Goal: Information Seeking & Learning: Learn about a topic

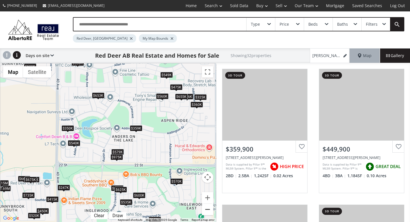
click at [209, 210] on button "Zoom out" at bounding box center [207, 208] width 11 height 11
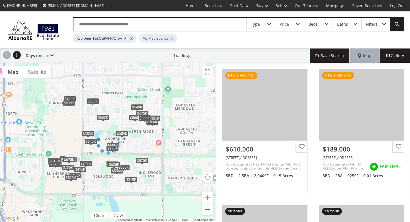
click at [209, 210] on div at bounding box center [108, 142] width 217 height 159
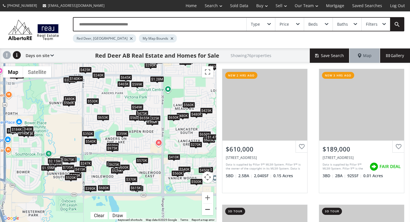
click at [206, 209] on button "Zoom out" at bounding box center [207, 208] width 11 height 11
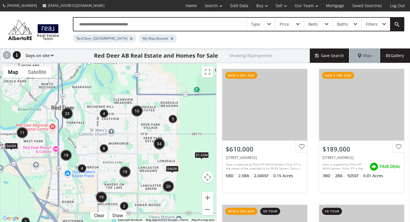
drag, startPoint x: 195, startPoint y: 148, endPoint x: 196, endPoint y: 195, distance: 47.0
click at [196, 195] on div "$600K $460K $1.65M" at bounding box center [108, 142] width 216 height 158
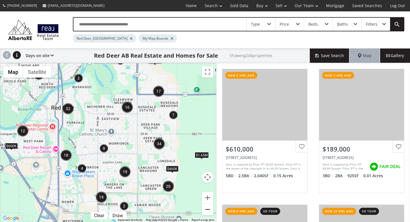
click at [209, 210] on button "Zoom out" at bounding box center [207, 208] width 11 height 11
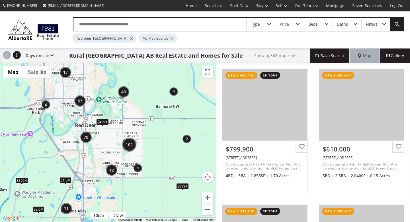
click at [266, 27] on div "Type" at bounding box center [261, 24] width 28 height 13
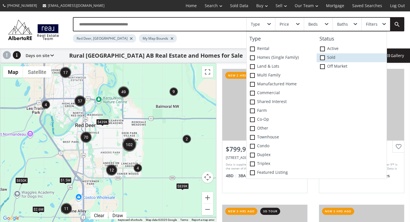
click at [322, 60] on label "Sold" at bounding box center [352, 57] width 70 height 9
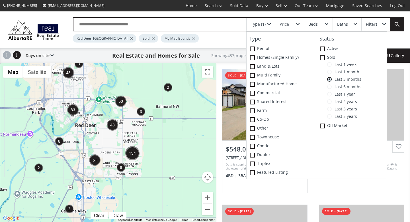
click at [236, 38] on div "Red Deer, AB Sold My Map Bounds" at bounding box center [217, 36] width 289 height 11
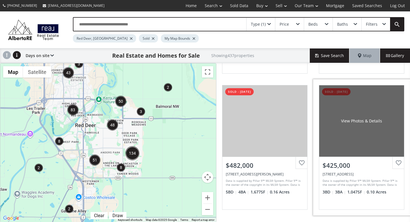
scroll to position [551, 0]
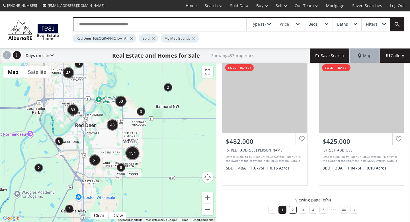
click at [291, 211] on li "2" at bounding box center [293, 209] width 8 height 8
click at [303, 209] on link "3" at bounding box center [303, 210] width 2 height 4
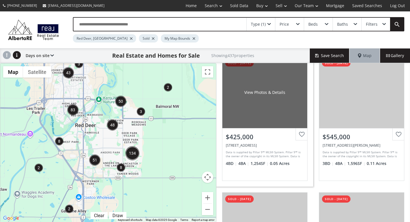
scroll to position [13, 0]
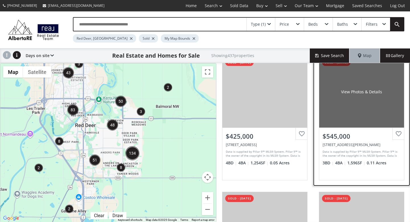
click at [342, 110] on div "View Photos & Details" at bounding box center [361, 91] width 85 height 71
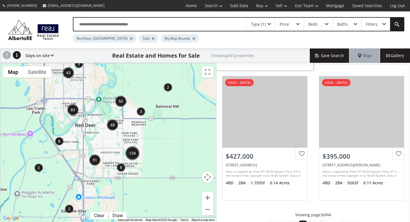
scroll to position [551, 0]
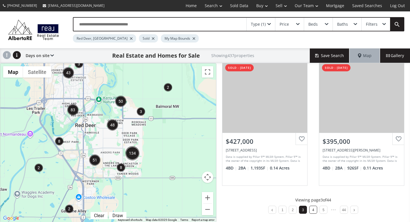
click at [311, 209] on li "4" at bounding box center [313, 209] width 8 height 8
click at [317, 211] on li "5" at bounding box center [319, 209] width 8 height 8
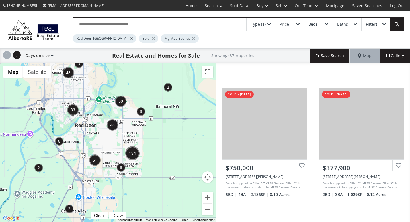
scroll to position [117, 0]
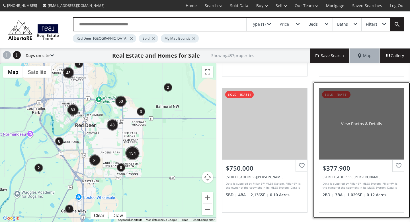
click at [347, 131] on div "View Photos & Details" at bounding box center [361, 123] width 85 height 71
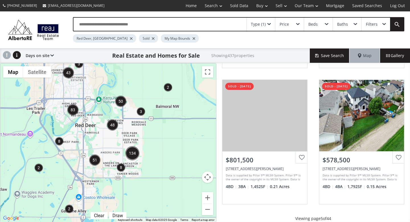
scroll to position [551, 0]
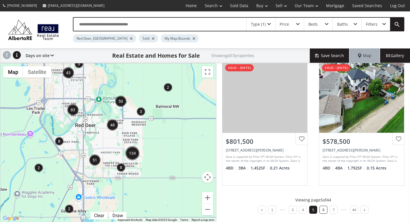
click at [324, 207] on li "6" at bounding box center [324, 209] width 8 height 8
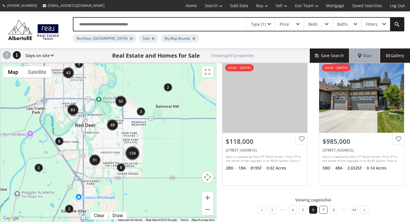
click at [323, 211] on link "7" at bounding box center [324, 210] width 2 height 4
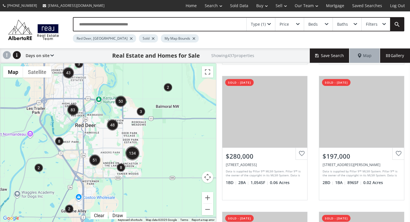
scroll to position [269, 0]
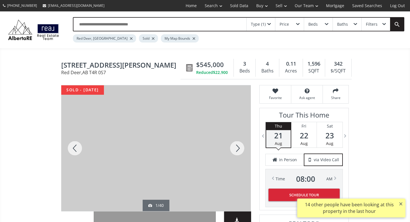
click at [238, 146] on div at bounding box center [237, 148] width 27 height 126
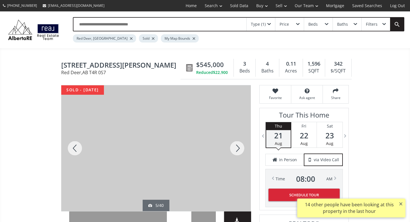
click at [238, 146] on div at bounding box center [237, 148] width 27 height 126
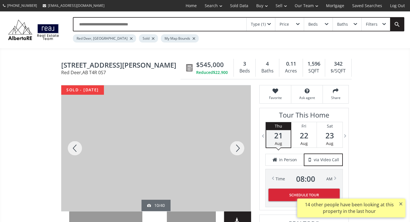
click at [238, 146] on div at bounding box center [237, 148] width 27 height 126
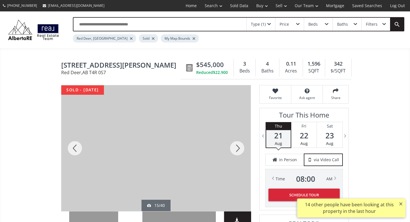
click at [238, 146] on div at bounding box center [237, 148] width 27 height 126
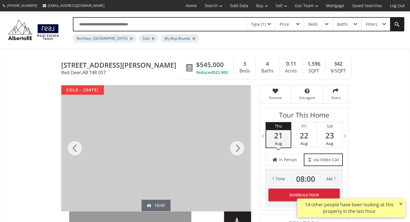
click at [238, 146] on div at bounding box center [237, 148] width 27 height 126
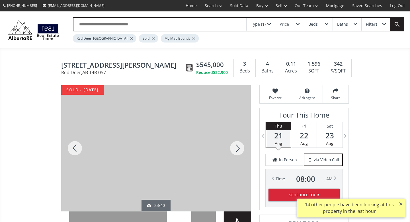
click at [238, 146] on div at bounding box center [237, 148] width 27 height 126
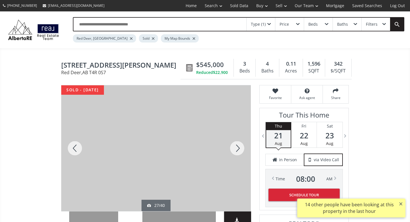
click at [238, 146] on div at bounding box center [237, 148] width 27 height 126
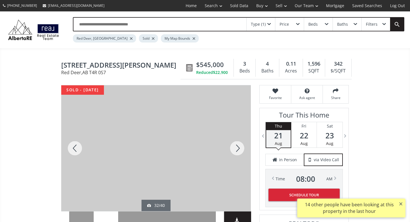
click at [238, 146] on div at bounding box center [237, 148] width 27 height 126
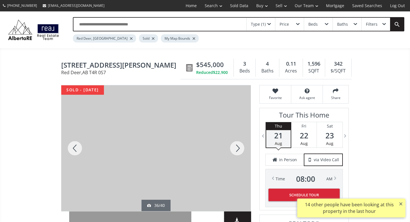
click at [238, 146] on div at bounding box center [237, 148] width 27 height 126
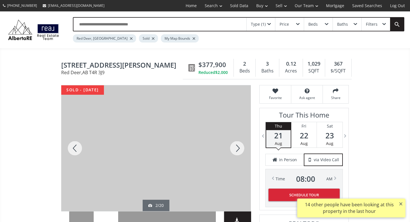
click at [237, 148] on div at bounding box center [237, 148] width 27 height 126
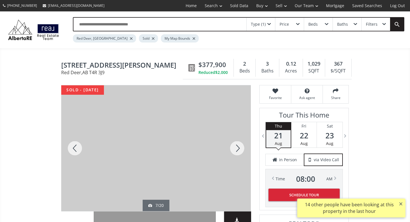
click at [237, 148] on div at bounding box center [237, 148] width 27 height 126
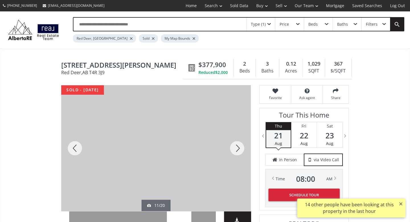
click at [237, 148] on div at bounding box center [237, 148] width 27 height 126
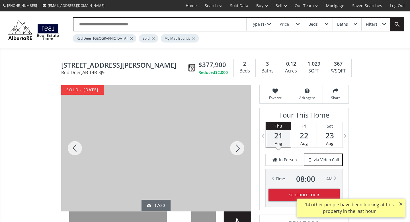
click at [237, 148] on div at bounding box center [237, 148] width 27 height 126
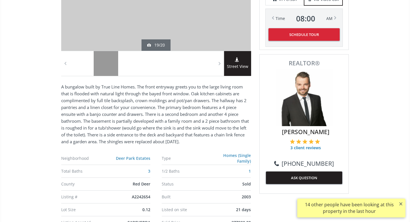
scroll to position [164, 0]
